Goal: Information Seeking & Learning: Learn about a topic

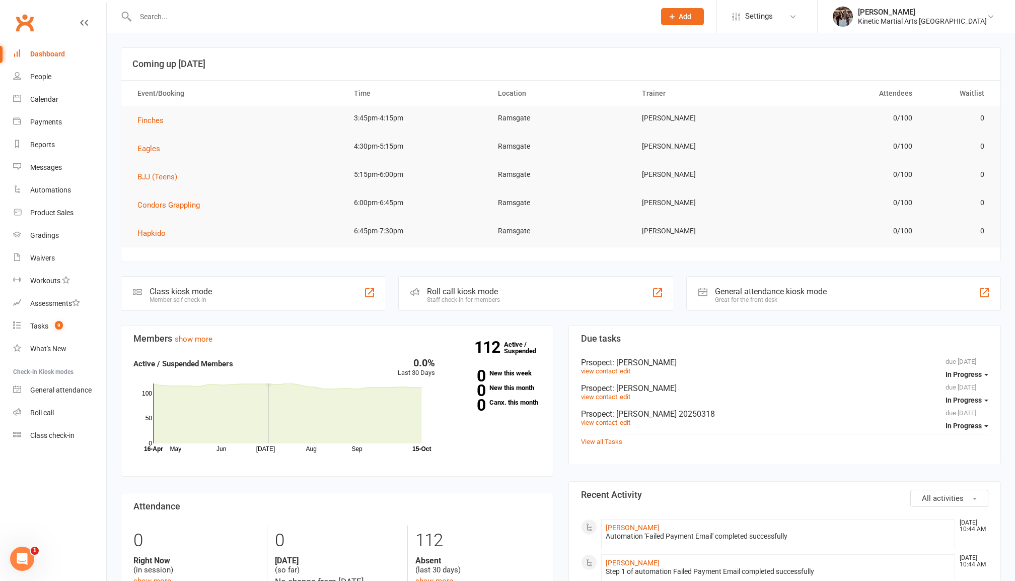
scroll to position [22, 0]
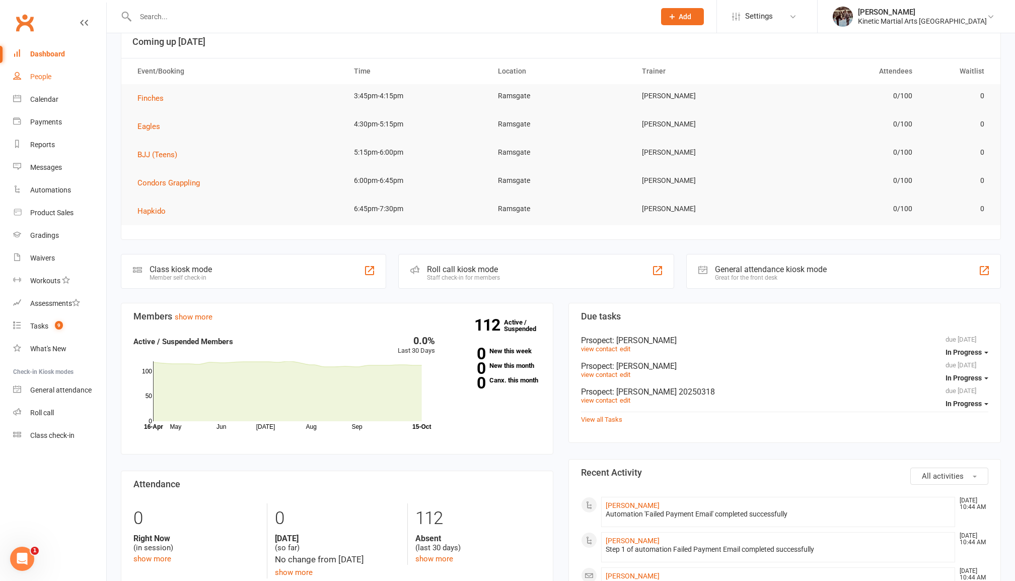
click at [54, 86] on link "People" at bounding box center [59, 76] width 93 height 23
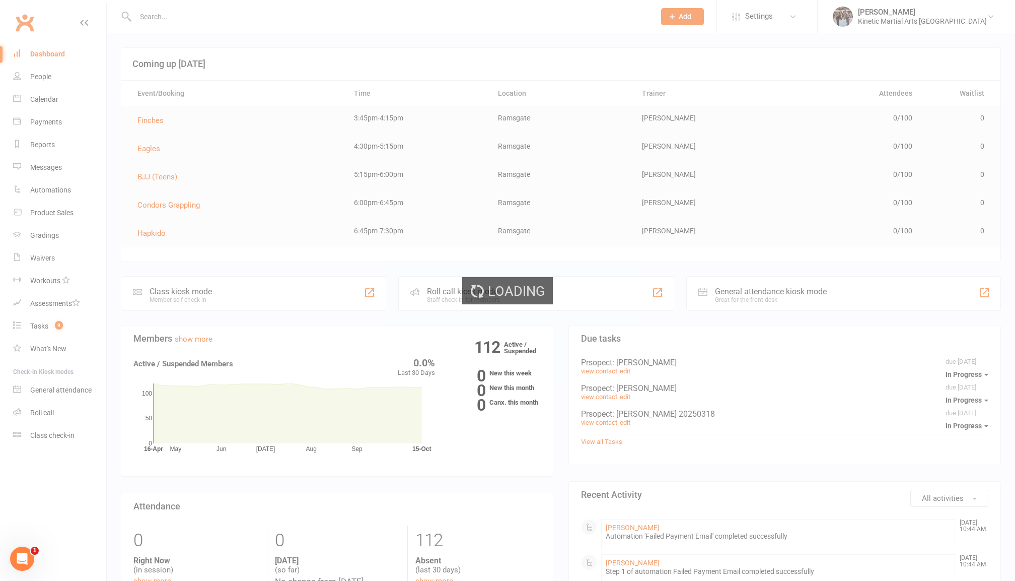
select select "100"
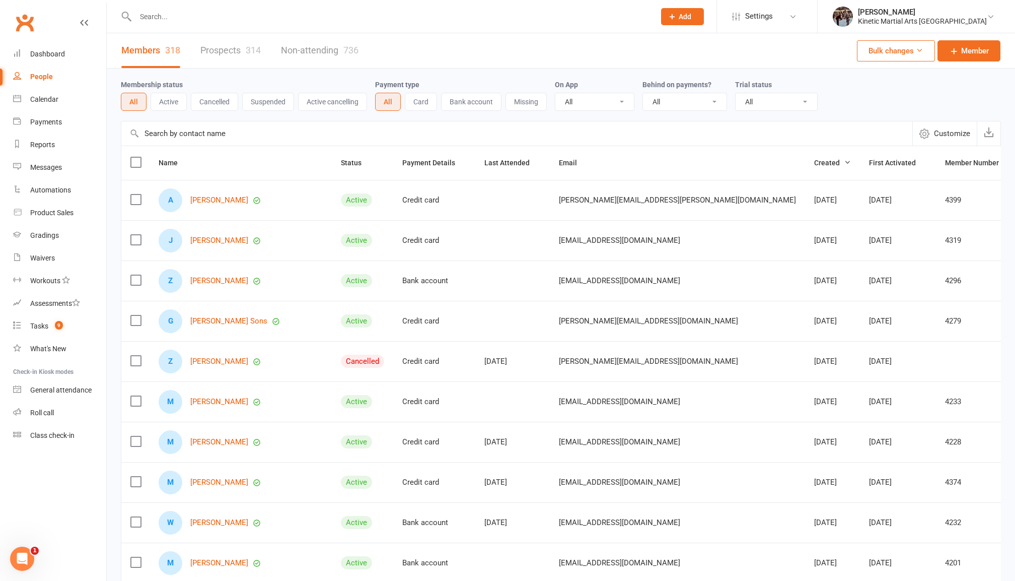
click at [174, 103] on button "Active" at bounding box center [169, 102] width 36 height 18
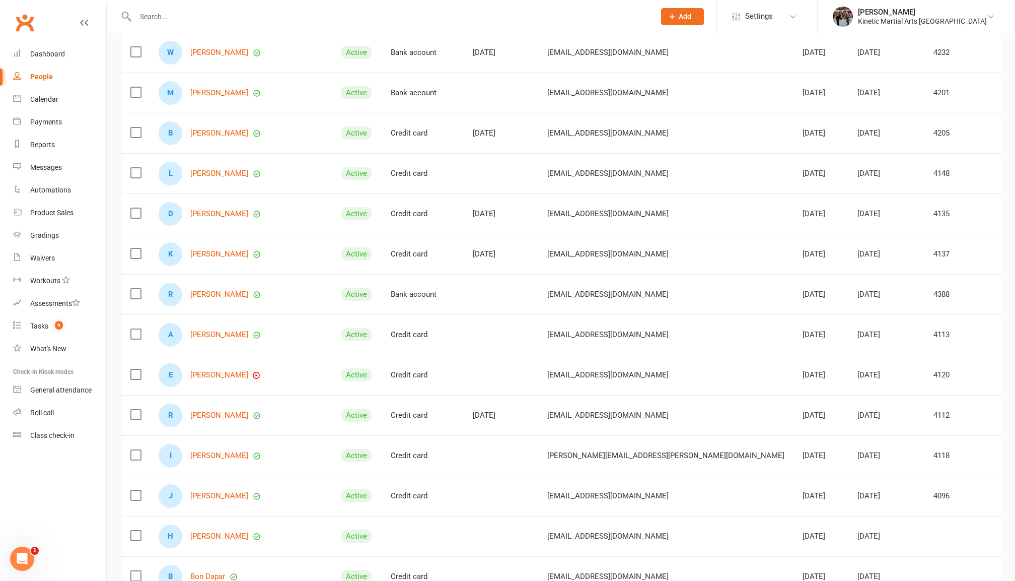
scroll to position [480, 0]
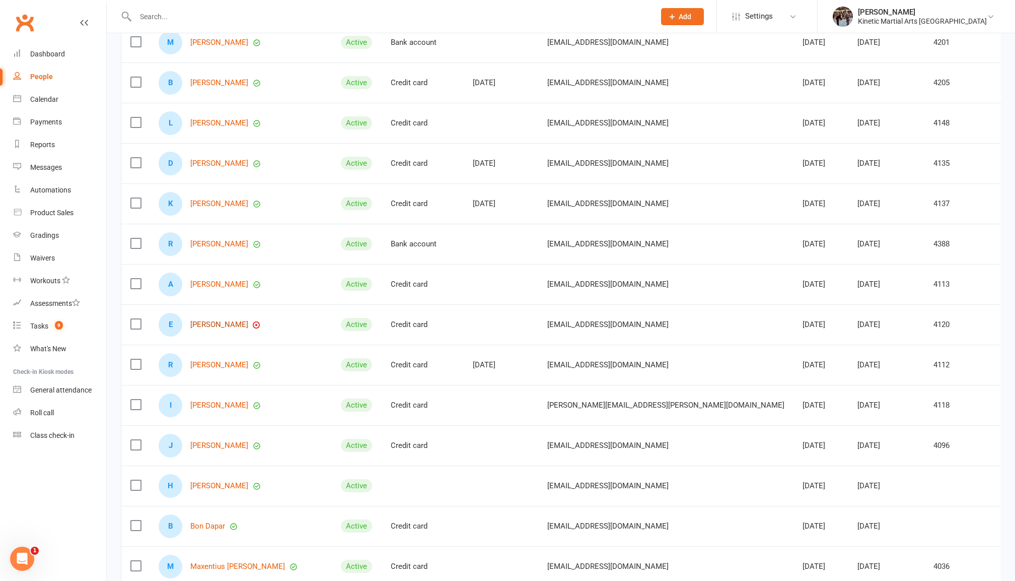
click at [204, 325] on link "Emilio Soto" at bounding box center [219, 324] width 58 height 9
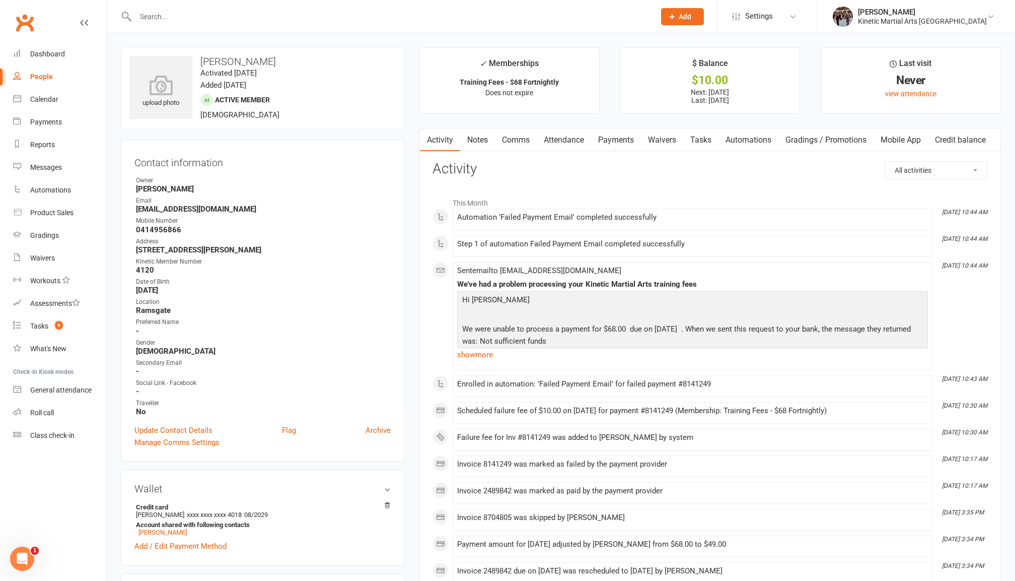
click at [627, 135] on link "Payments" at bounding box center [616, 139] width 50 height 23
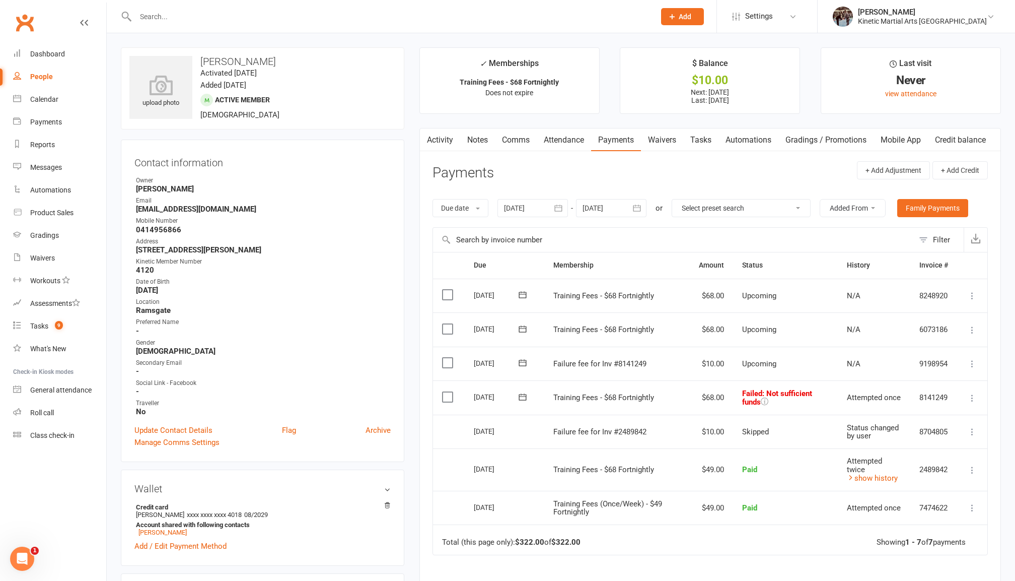
click at [527, 400] on icon at bounding box center [523, 397] width 10 height 10
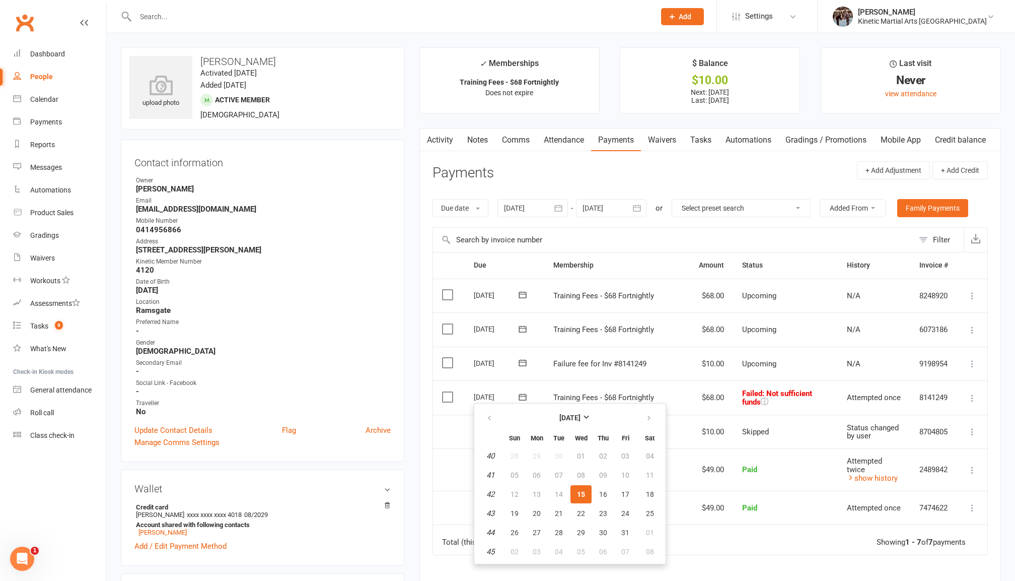
click at [527, 400] on icon at bounding box center [523, 397] width 10 height 10
click at [699, 394] on td "$68.00" at bounding box center [711, 397] width 43 height 34
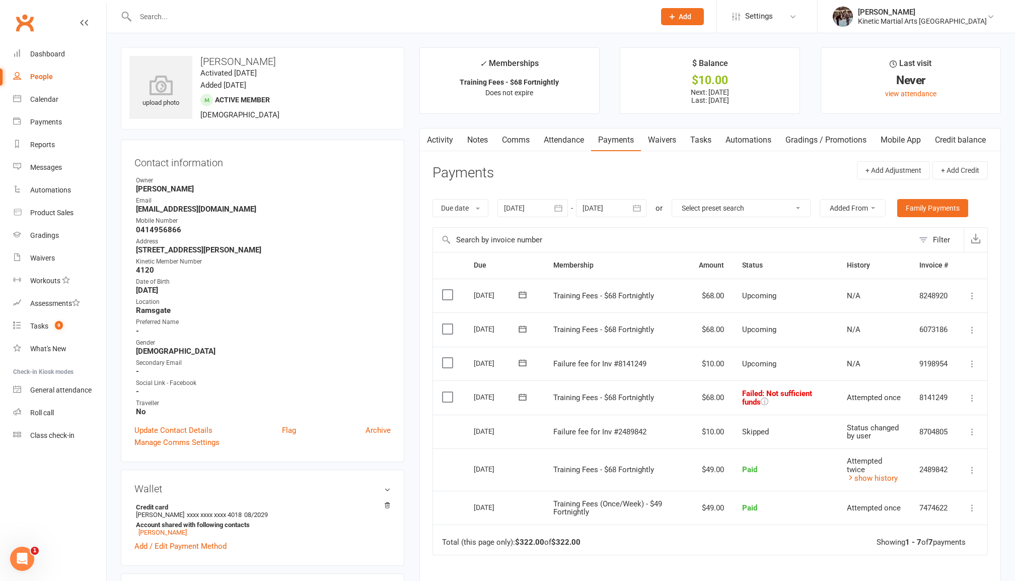
click at [526, 398] on icon at bounding box center [523, 397] width 10 height 10
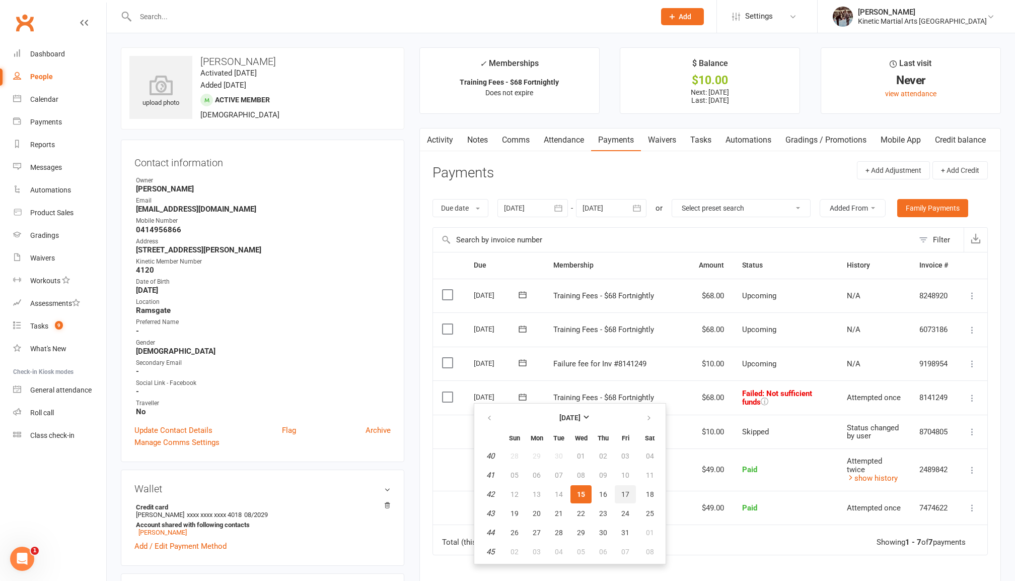
click at [624, 492] on span "17" at bounding box center [625, 494] width 8 height 8
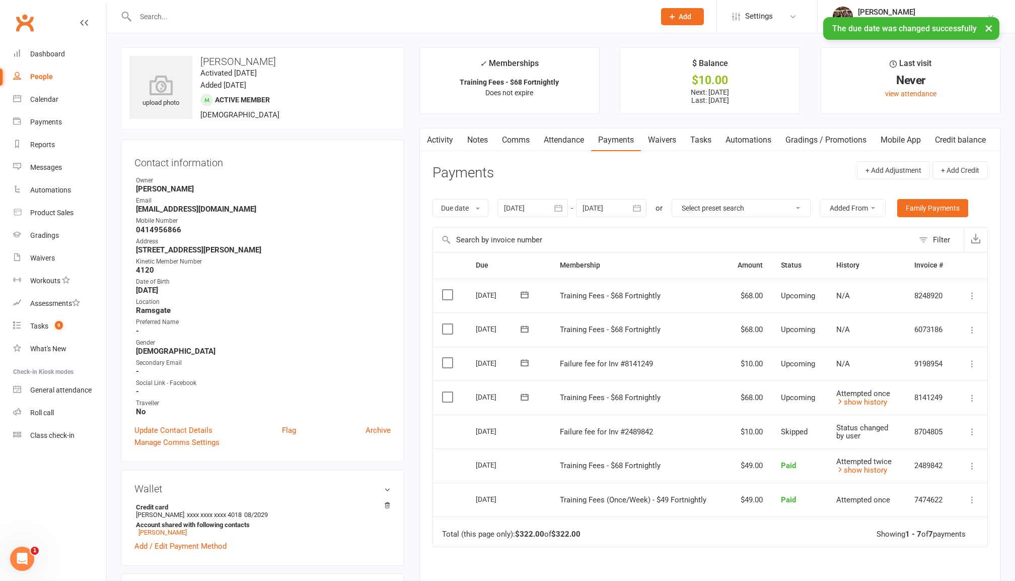
click at [524, 363] on icon at bounding box center [525, 363] width 10 height 10
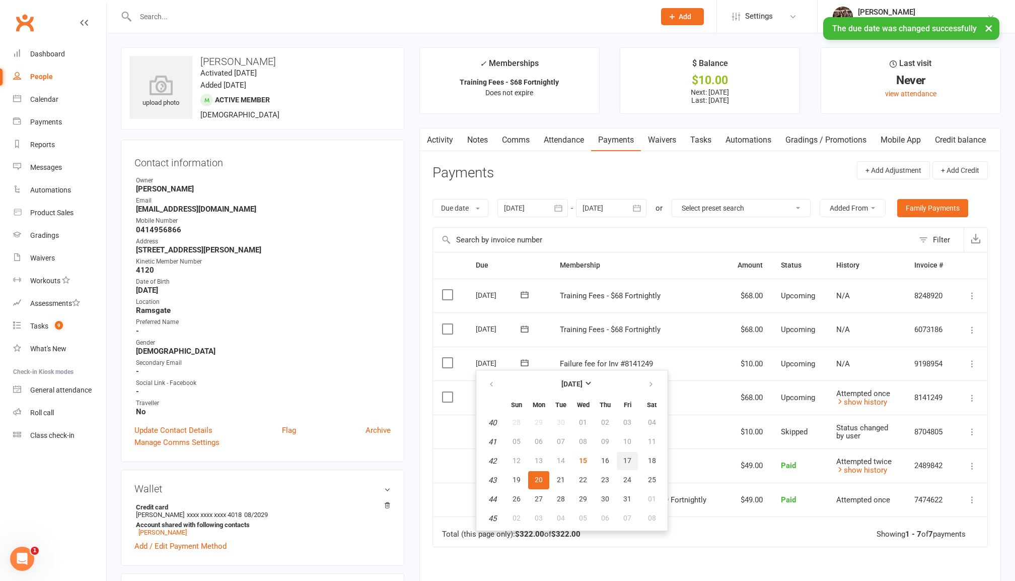
click at [623, 461] on span "17" at bounding box center [627, 460] width 8 height 8
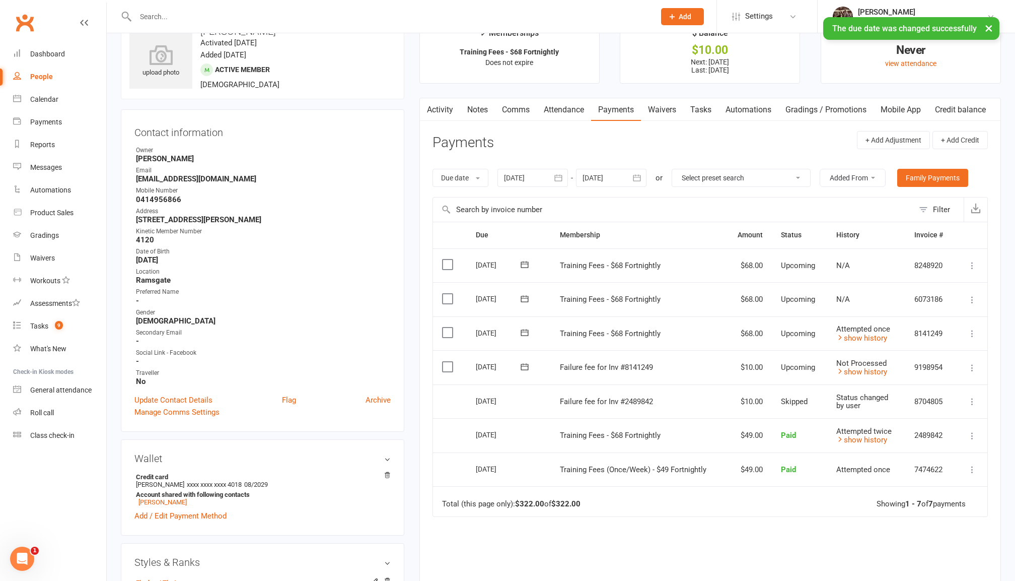
scroll to position [31, 0]
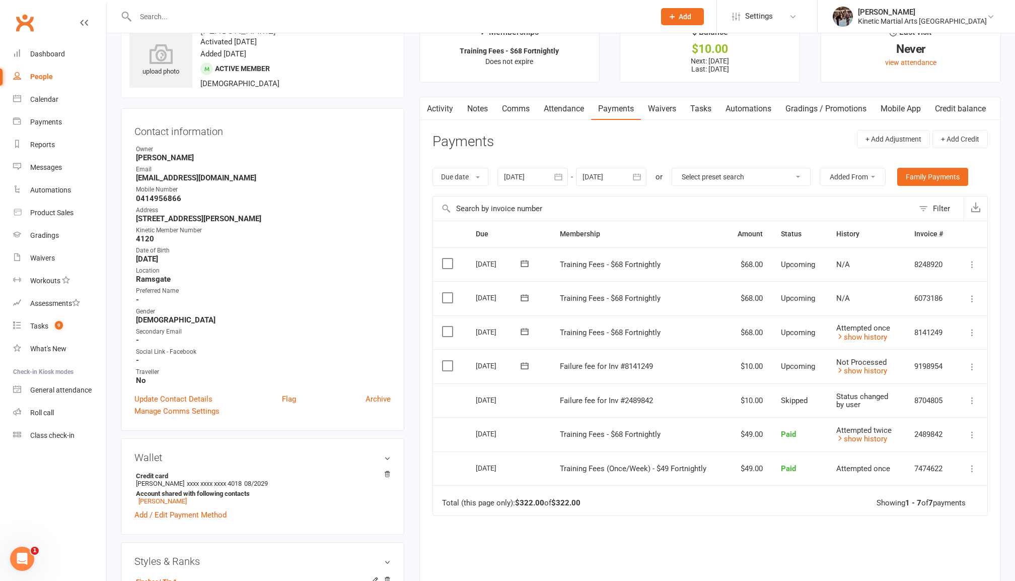
click at [35, 80] on div "People" at bounding box center [41, 77] width 23 height 8
select select "100"
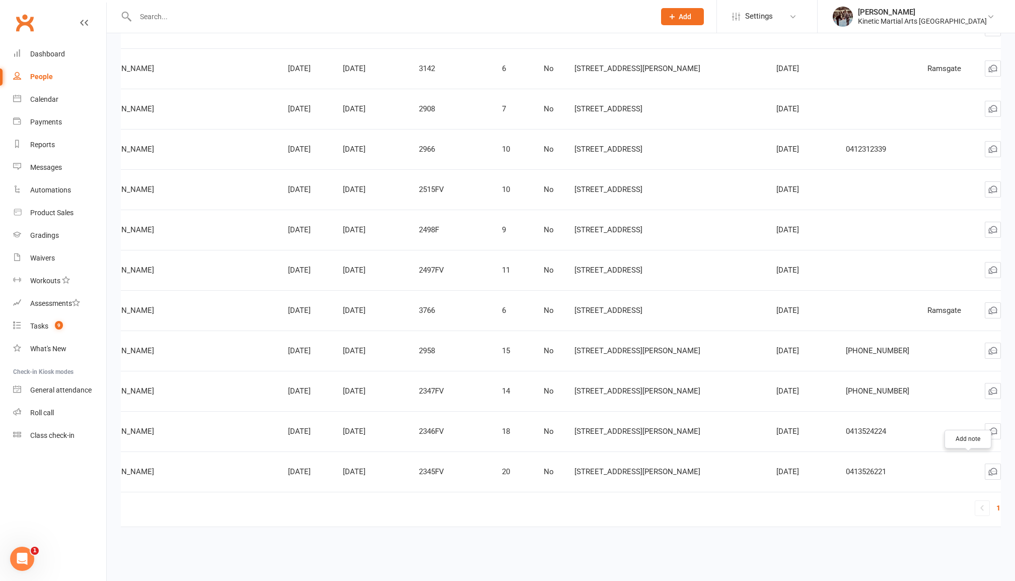
scroll to position [0, 514]
click at [1005, 501] on link "2" at bounding box center [1011, 508] width 12 height 14
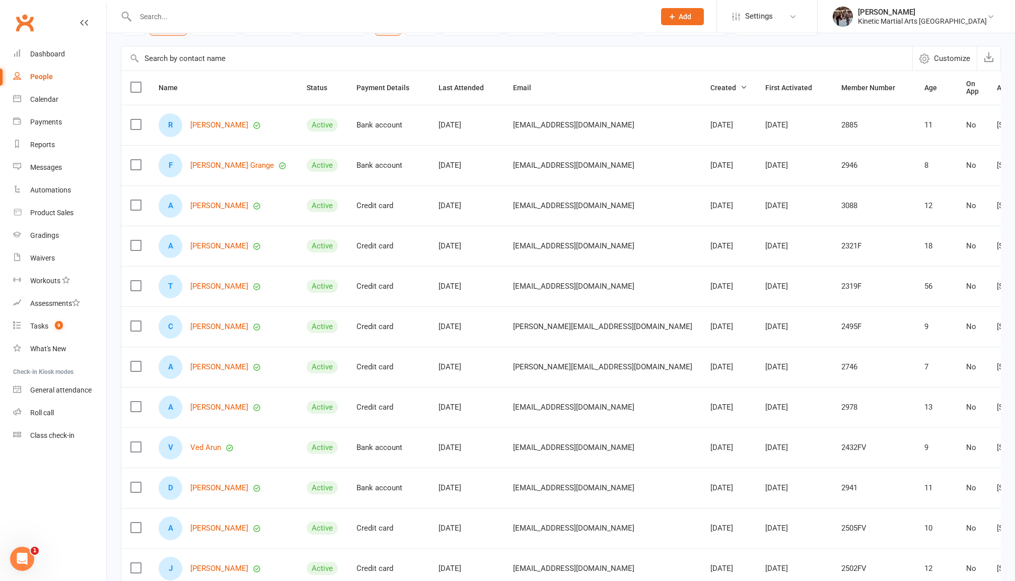
scroll to position [78, 0]
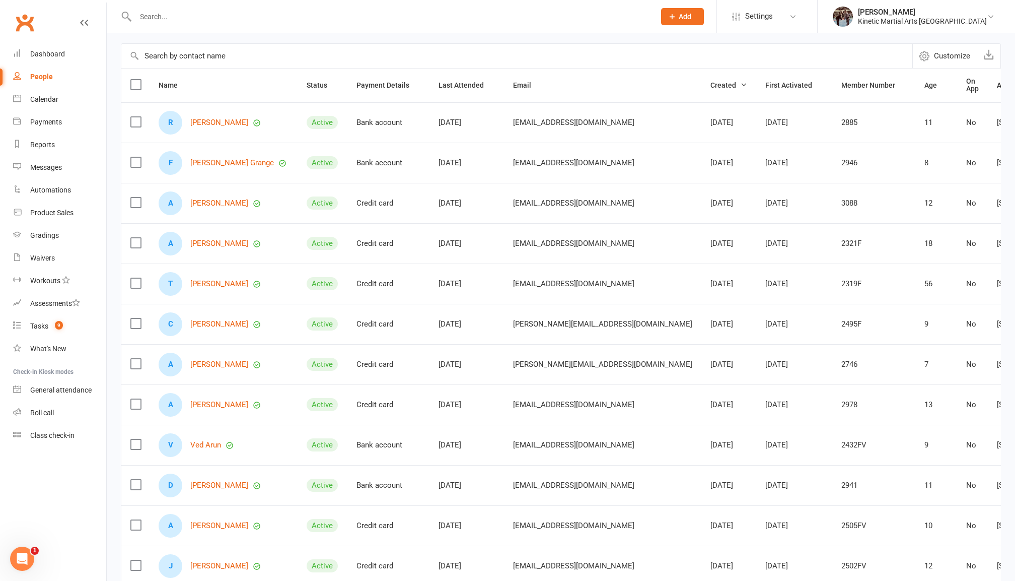
click at [41, 78] on div "People" at bounding box center [41, 77] width 23 height 8
click at [41, 77] on div "People" at bounding box center [41, 77] width 23 height 8
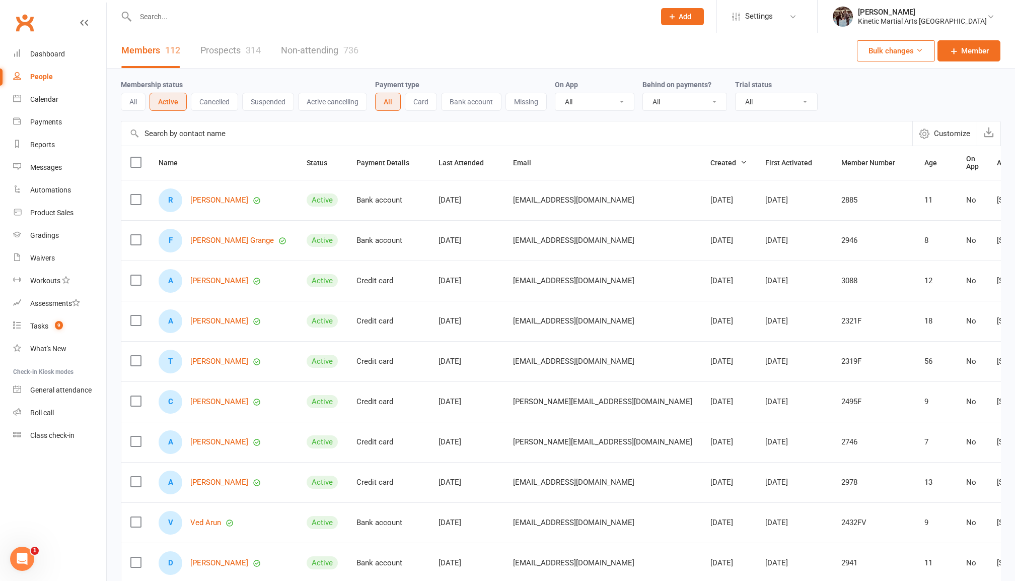
scroll to position [0, 0]
click at [233, 102] on button "Cancelled" at bounding box center [214, 102] width 47 height 18
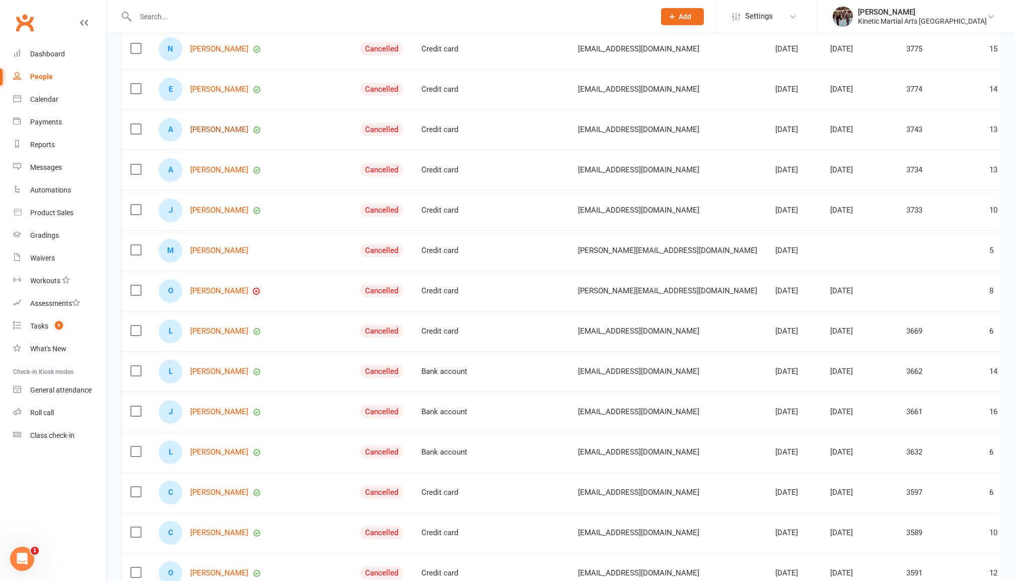
scroll to position [564, 0]
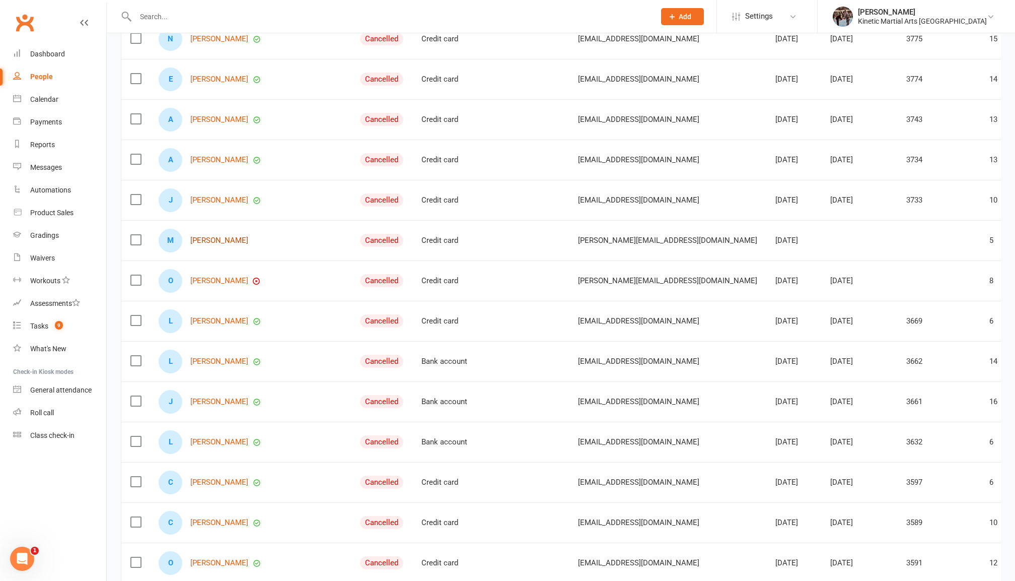
click at [248, 245] on link "[PERSON_NAME]" at bounding box center [219, 240] width 58 height 9
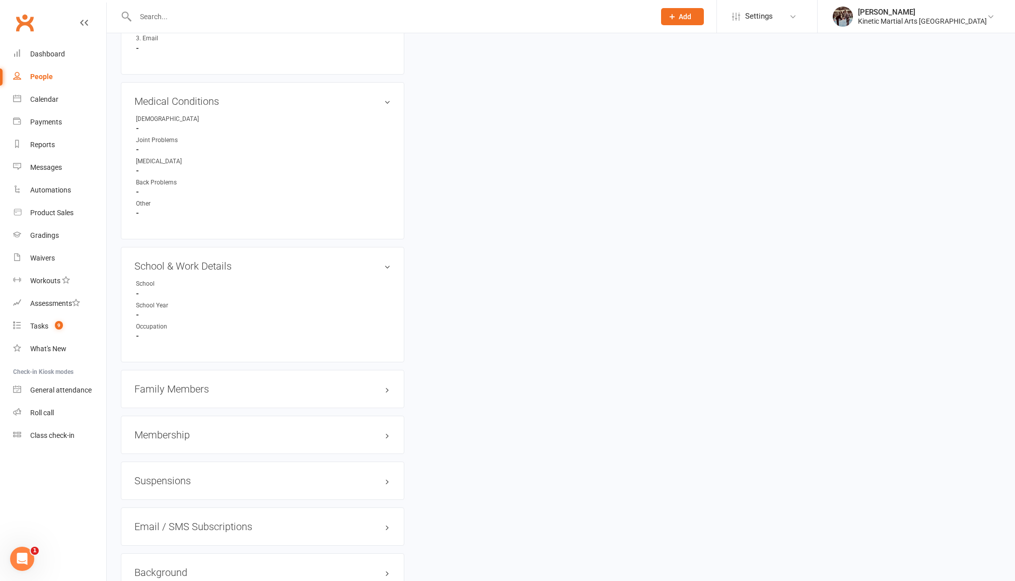
scroll to position [859, 0]
click at [343, 380] on h3 "Family Members" at bounding box center [262, 385] width 256 height 11
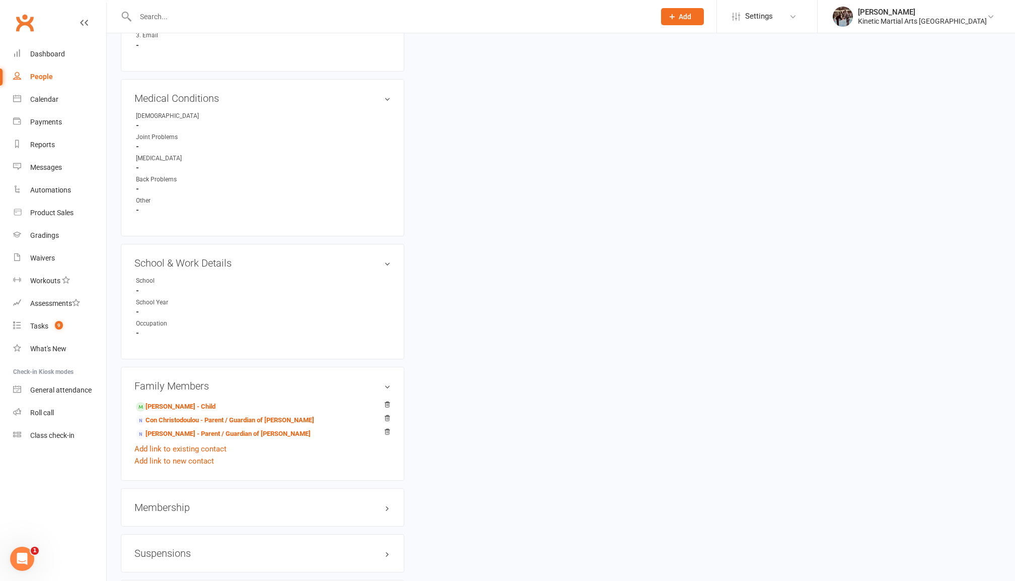
select select "100"
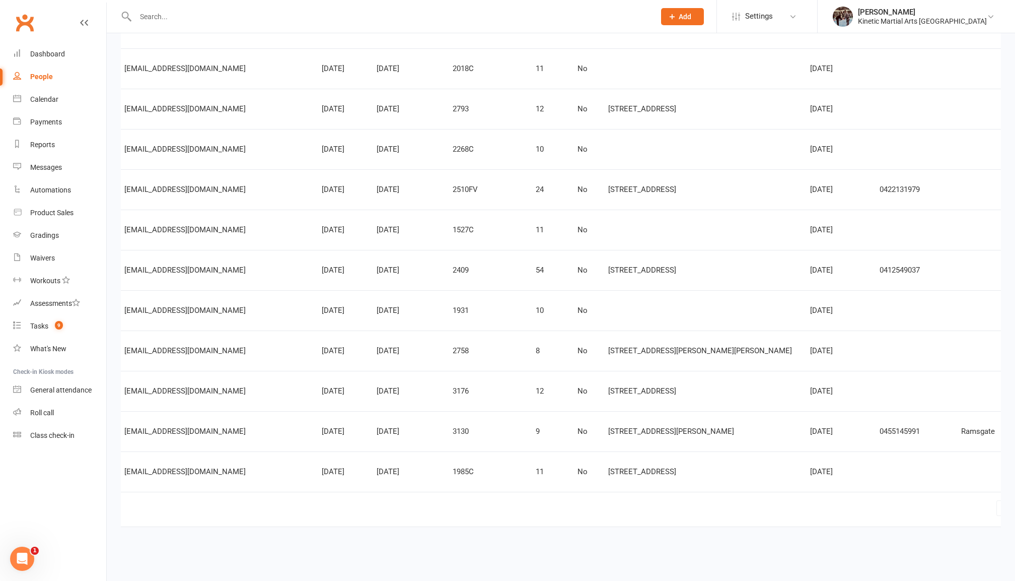
scroll to position [0, 453]
click at [1015, 501] on link "2" at bounding box center [1033, 508] width 12 height 14
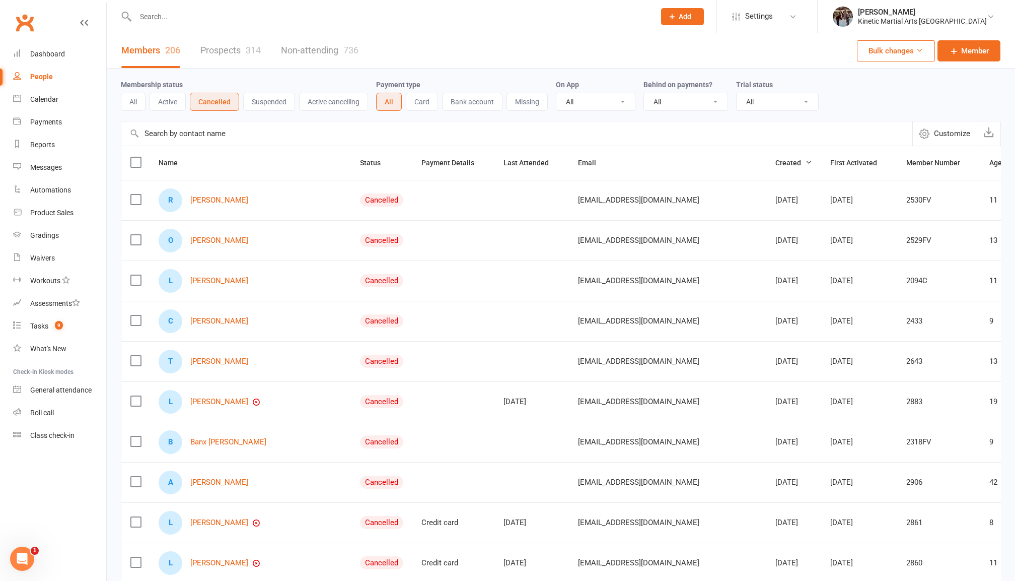
scroll to position [0, 0]
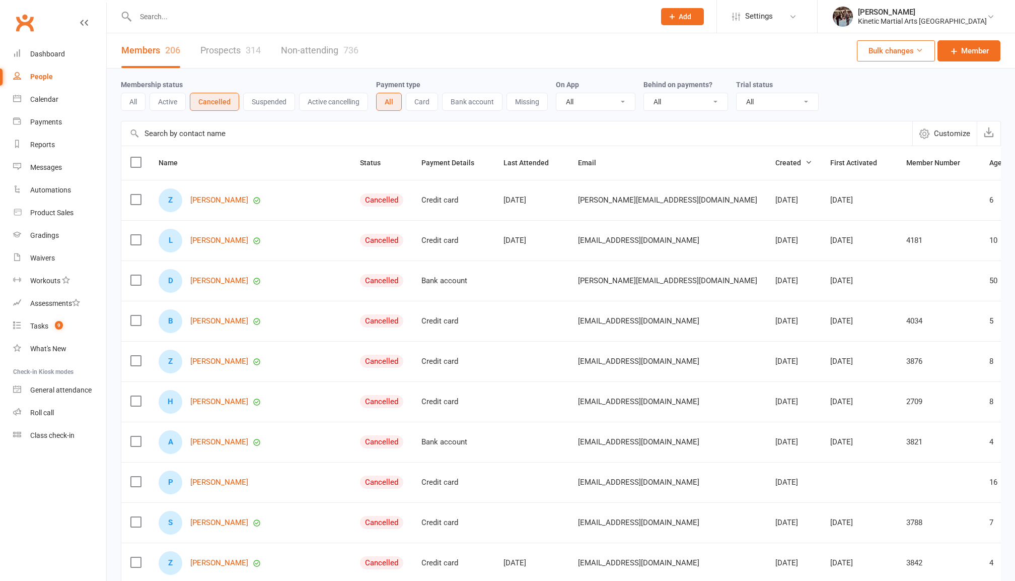
select select "100"
